Goal: Find specific page/section: Find specific page/section

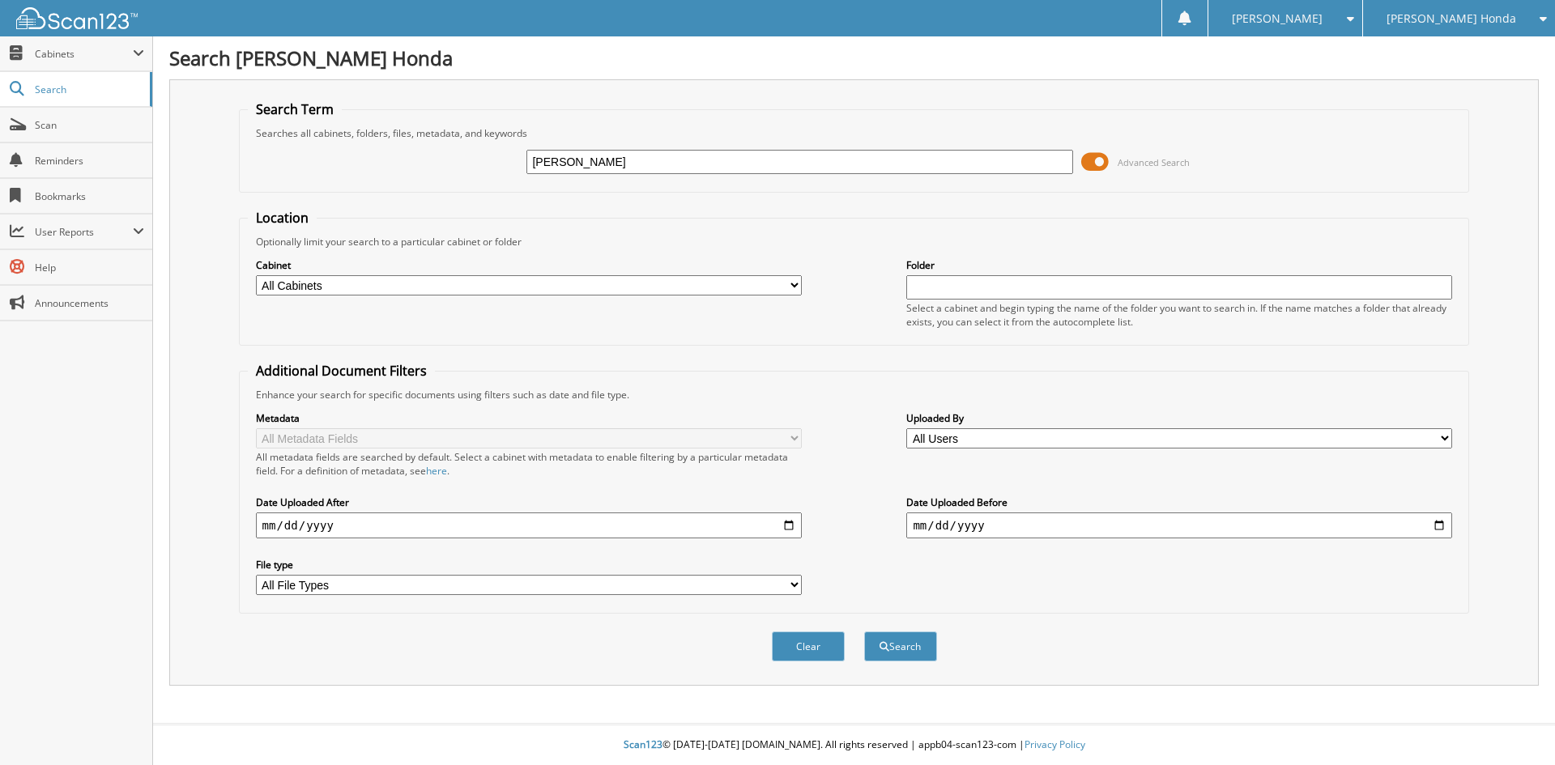
type input "sexton"
click at [864, 632] on button "Search" at bounding box center [900, 647] width 73 height 30
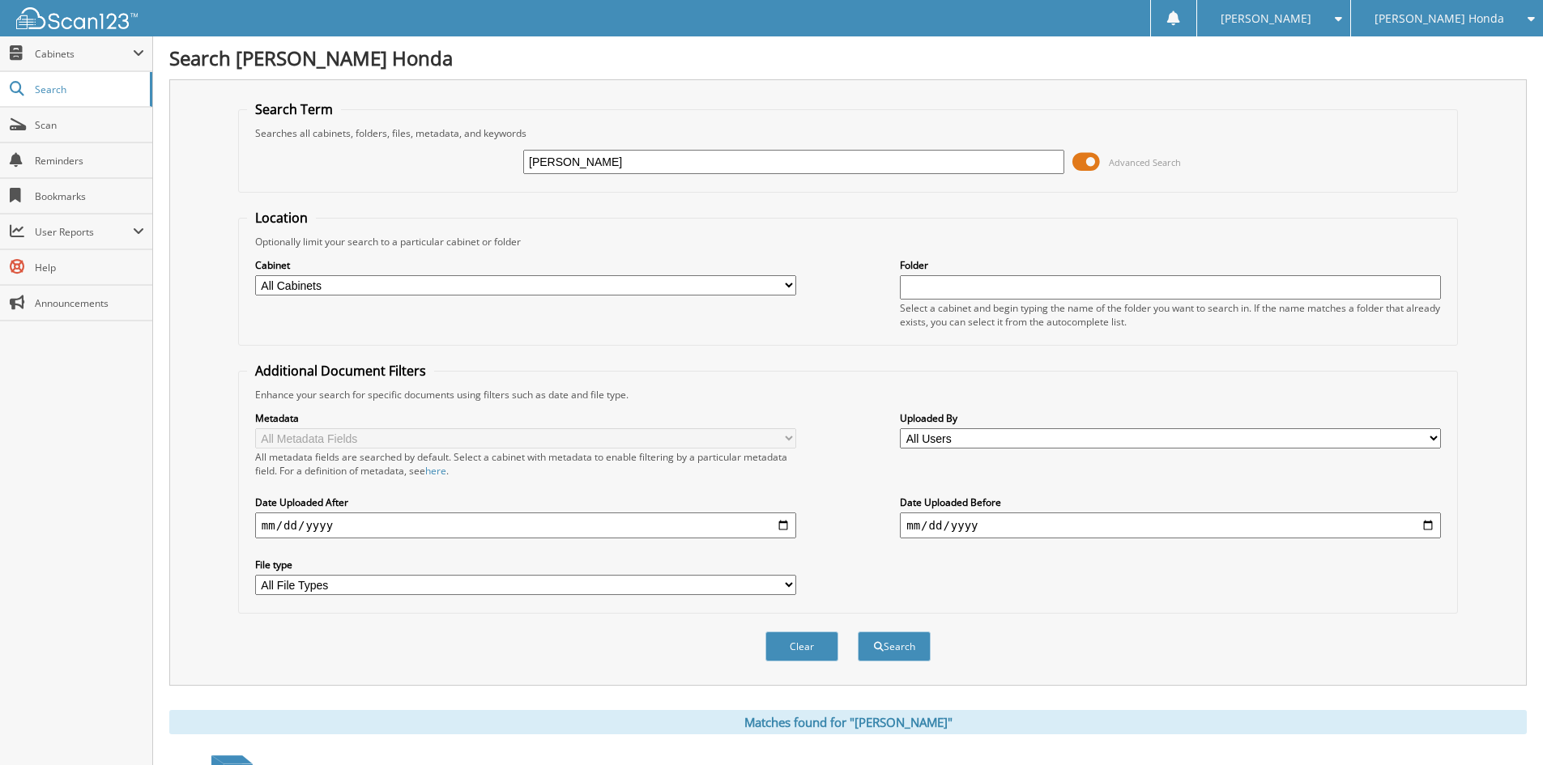
click at [607, 165] on input "sexton" at bounding box center [793, 162] width 541 height 24
click at [608, 165] on input "sexton" at bounding box center [793, 162] width 541 height 24
paste input "25971"
type input "25971"
click at [858, 632] on button "Search" at bounding box center [894, 647] width 73 height 30
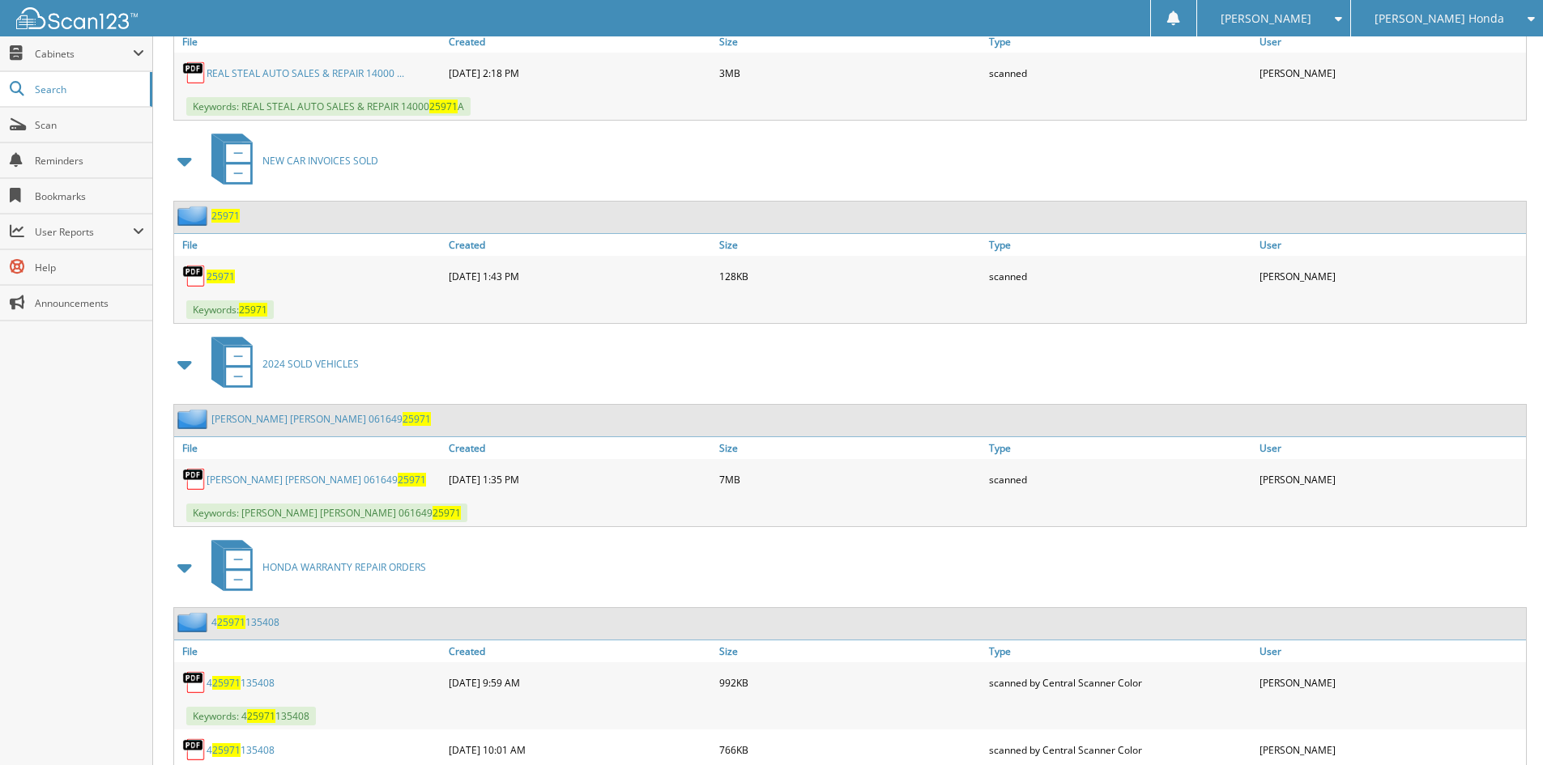
scroll to position [2268, 0]
click at [311, 420] on link "[PERSON_NAME] [PERSON_NAME] 061649 25971" at bounding box center [320, 418] width 219 height 14
